Goal: Task Accomplishment & Management: Manage account settings

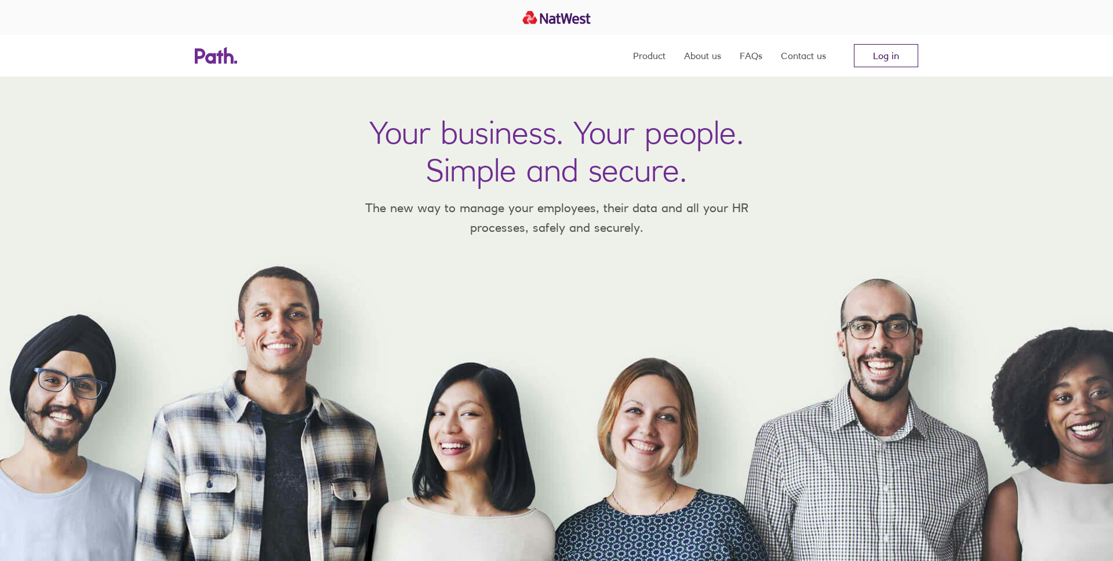
click at [905, 61] on link "Log in" at bounding box center [886, 55] width 64 height 23
click at [871, 54] on link "Log in" at bounding box center [886, 55] width 64 height 23
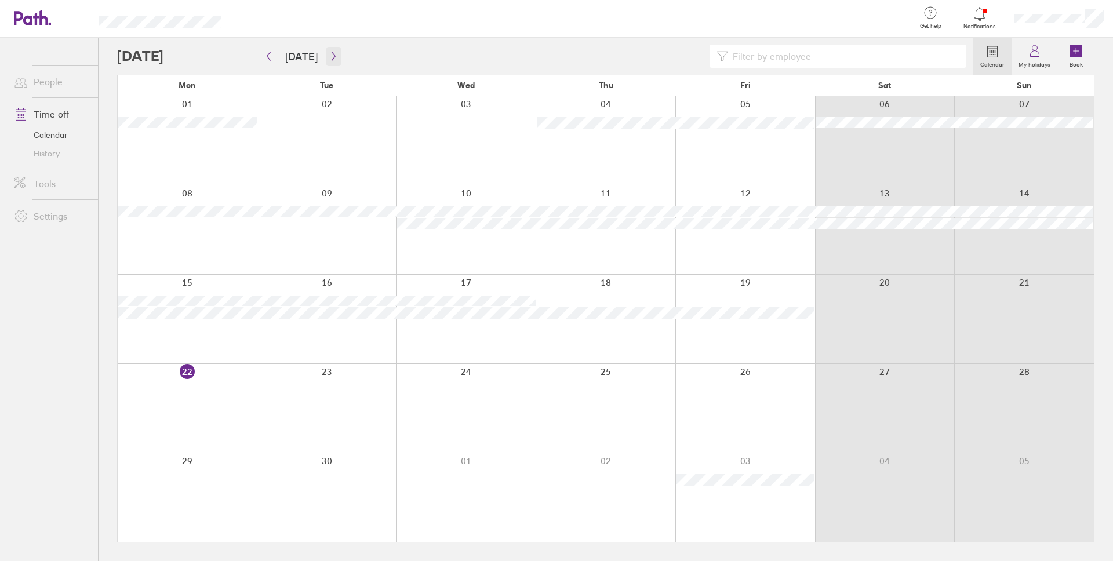
click at [329, 55] on icon "button" at bounding box center [333, 56] width 9 height 9
